Goal: Find specific page/section: Find specific page/section

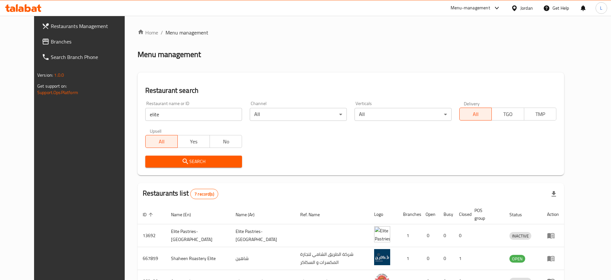
scroll to position [80, 0]
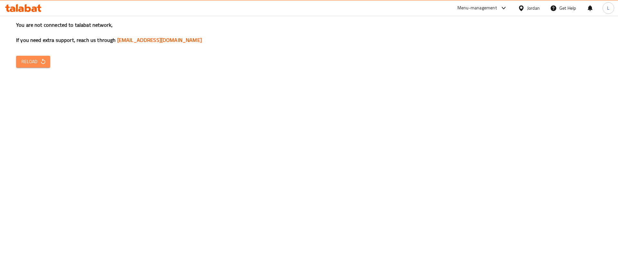
click at [22, 59] on span "Reload" at bounding box center [33, 62] width 24 height 8
click at [28, 64] on span "Reload" at bounding box center [33, 62] width 24 height 8
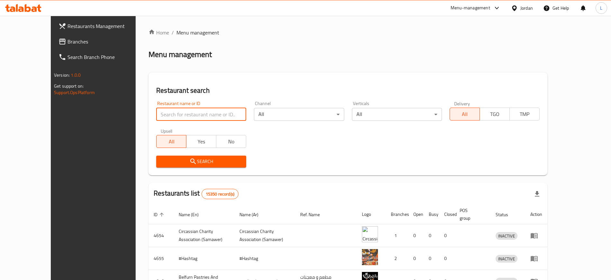
click at [156, 115] on input "search" at bounding box center [201, 114] width 90 height 13
type input "elite"
click at [189, 164] on icon "submit" at bounding box center [193, 161] width 8 height 8
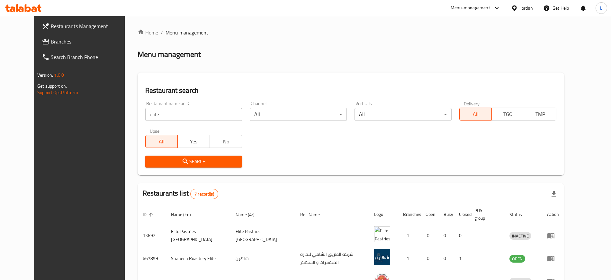
click at [465, 8] on div "Menu-management" at bounding box center [471, 8] width 40 height 8
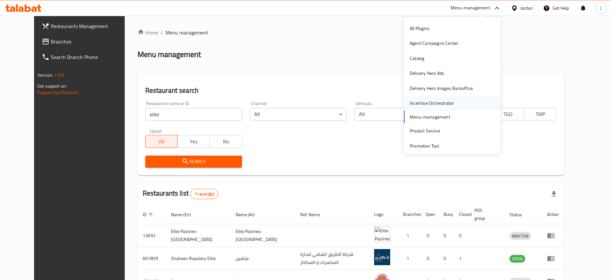
scroll to position [33, 0]
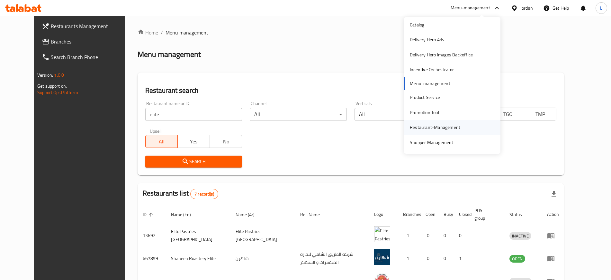
click at [433, 130] on div "Restaurant-Management" at bounding box center [435, 127] width 50 height 7
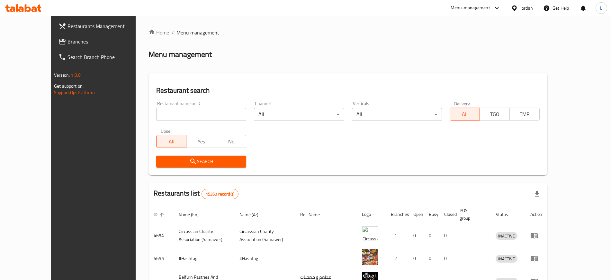
click at [479, 7] on div "Menu-management" at bounding box center [471, 8] width 40 height 8
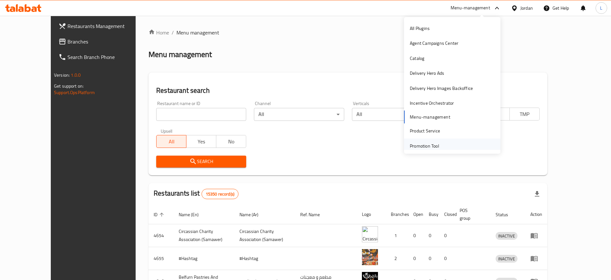
scroll to position [33, 0]
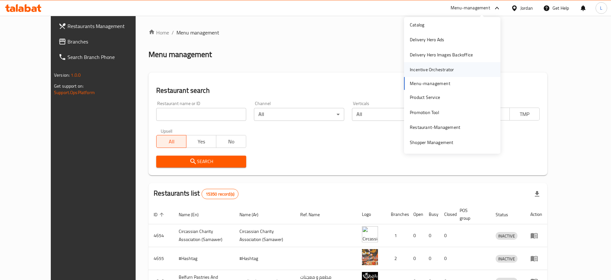
click at [415, 67] on div "Incentive Orchestrator" at bounding box center [432, 69] width 44 height 7
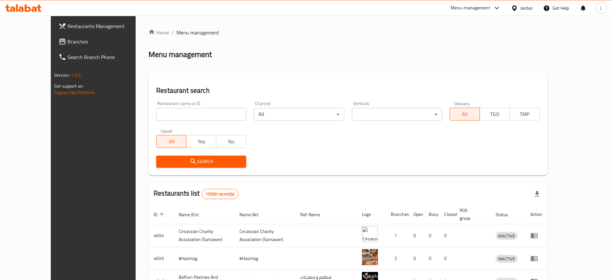
click at [198, 116] on div "Home / Menu management Menu management Restaurant search Restaurant name or ID …" at bounding box center [348, 241] width 399 height 425
drag, startPoint x: 0, startPoint y: 0, endPoint x: 198, endPoint y: 116, distance: 229.5
click at [198, 116] on input "search" at bounding box center [201, 114] width 90 height 13
click at [457, 3] on div "Menu-management" at bounding box center [476, 7] width 60 height 15
click at [458, 10] on div "Menu-management" at bounding box center [471, 8] width 40 height 8
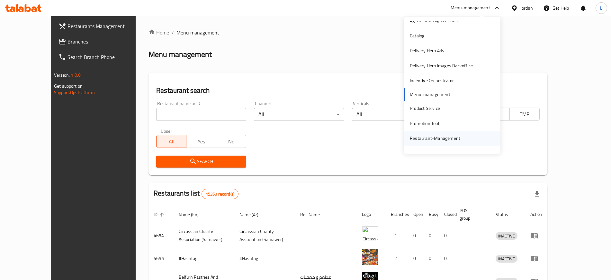
scroll to position [33, 0]
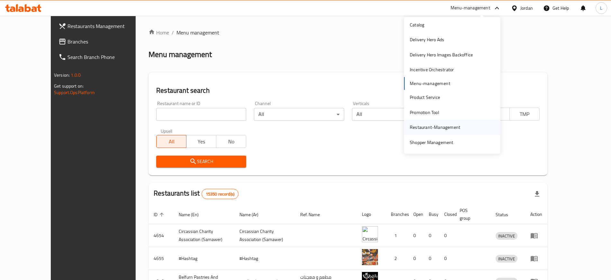
click at [423, 131] on div "Restaurant-Management" at bounding box center [435, 127] width 50 height 7
